Goal: Check status

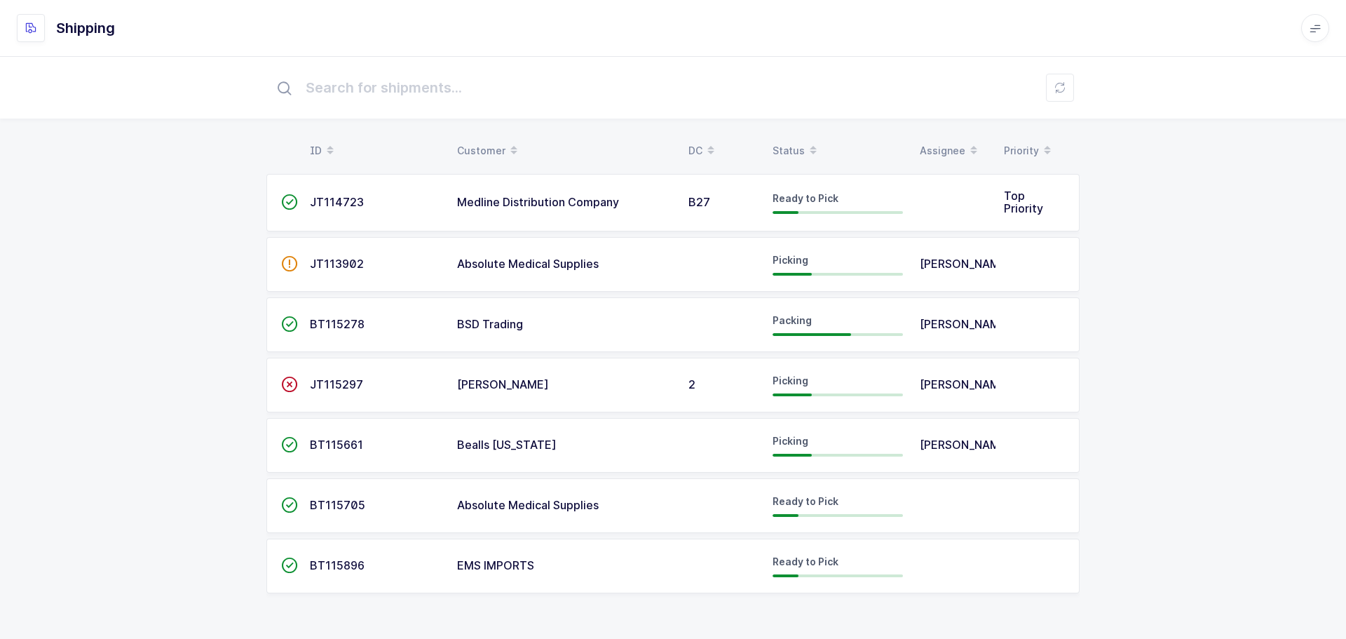
click at [797, 149] on div "Status" at bounding box center [838, 151] width 130 height 24
click at [800, 151] on div "Status" at bounding box center [838, 151] width 130 height 24
click at [780, 144] on div "Status" at bounding box center [838, 151] width 130 height 24
click at [795, 147] on div "Status" at bounding box center [838, 151] width 130 height 24
click at [802, 148] on div "Status" at bounding box center [838, 151] width 130 height 24
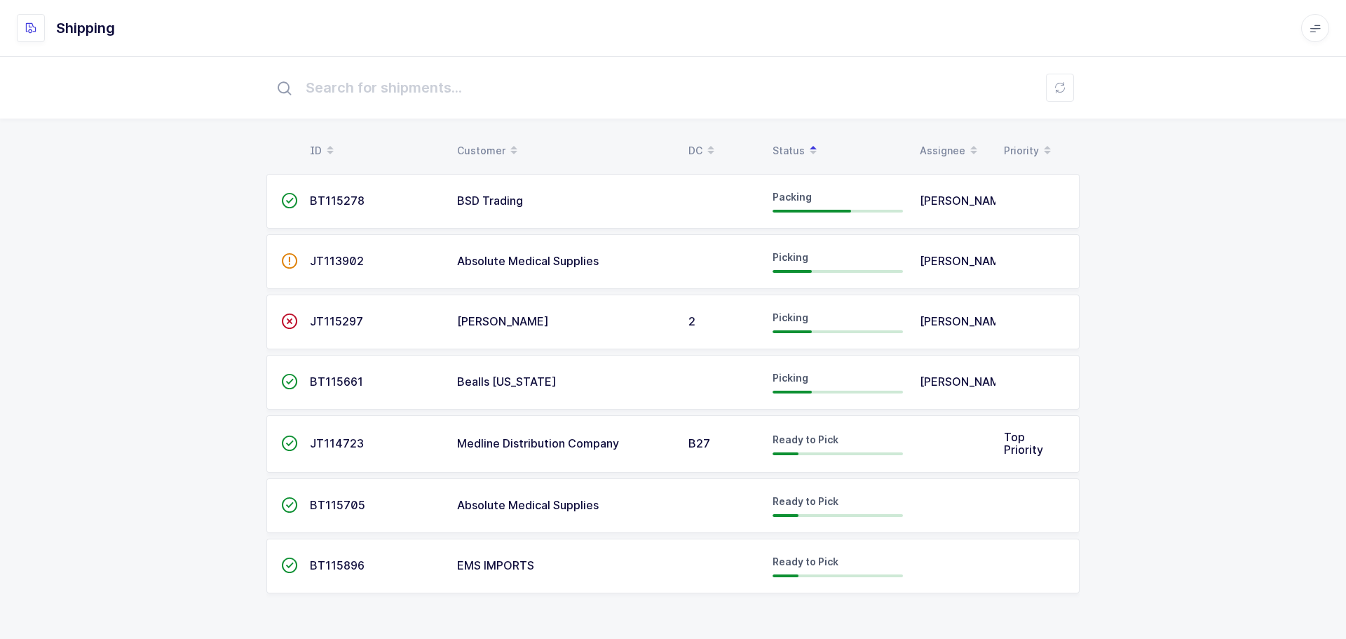
click at [323, 435] on td "JT114723" at bounding box center [375, 444] width 147 height 58
